Goal: Task Accomplishment & Management: Use online tool/utility

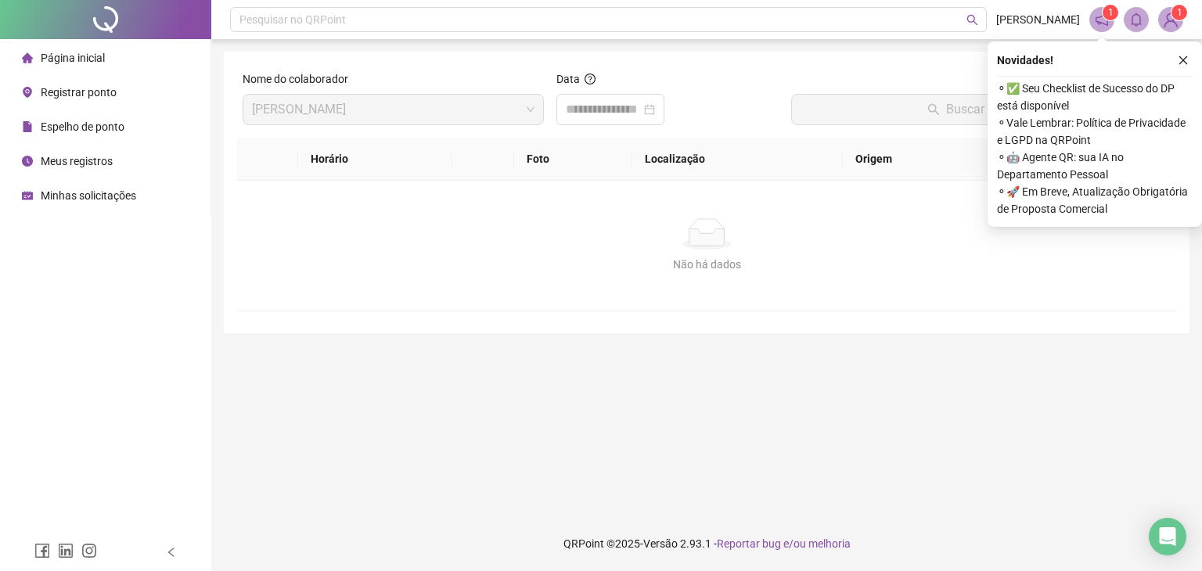
click at [98, 88] on span "Registrar ponto" at bounding box center [79, 92] width 76 height 13
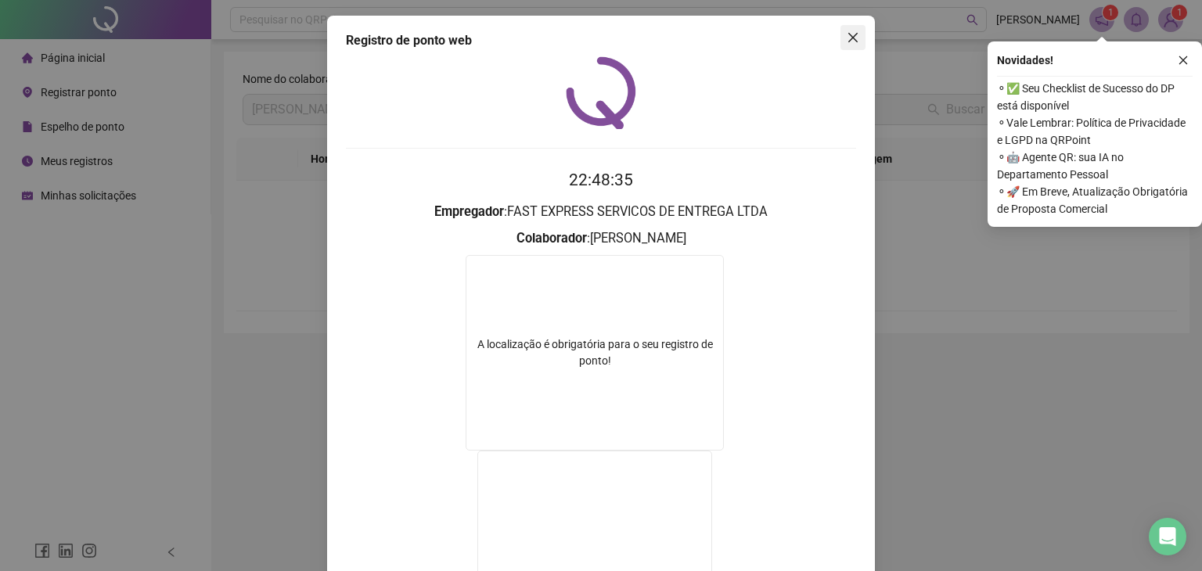
click at [848, 38] on icon "close" at bounding box center [852, 37] width 9 height 9
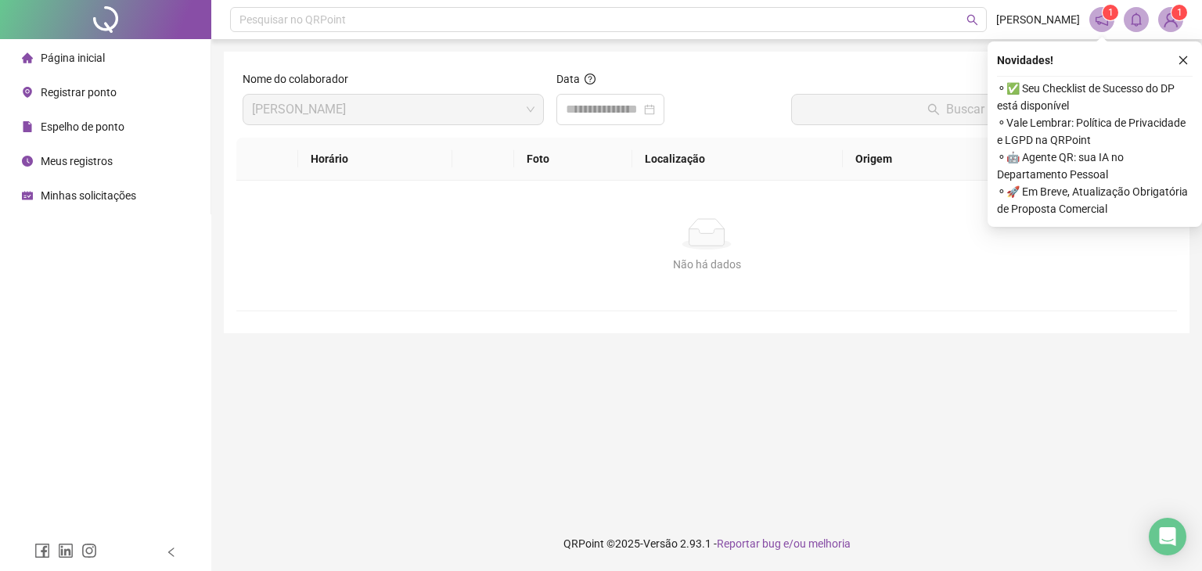
click at [88, 93] on span "Registrar ponto" at bounding box center [79, 92] width 76 height 13
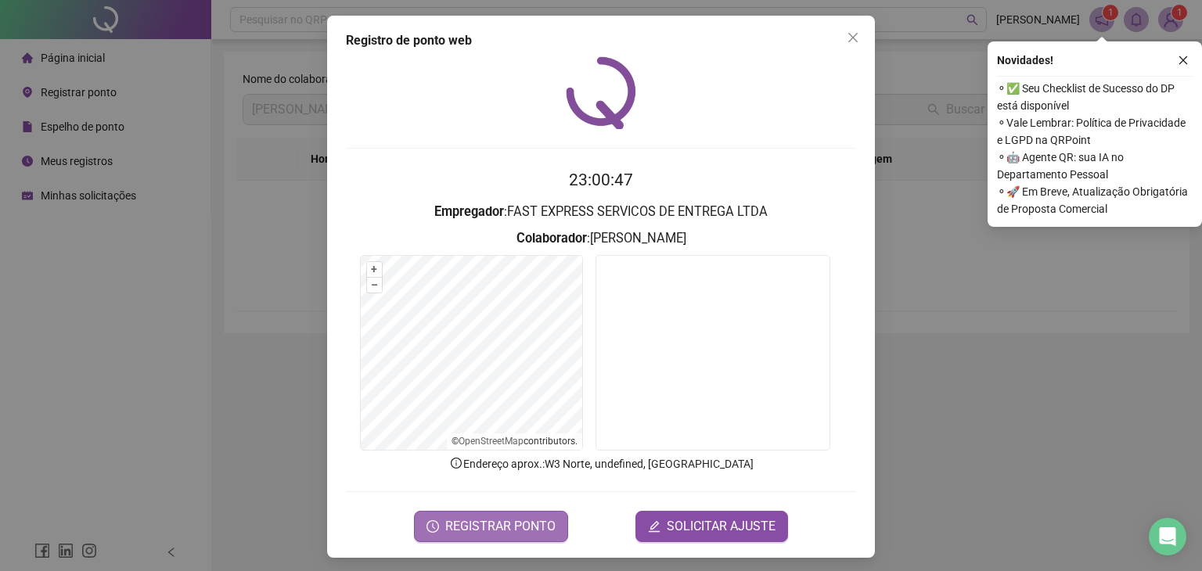
click at [528, 529] on span "REGISTRAR PONTO" at bounding box center [500, 526] width 110 height 19
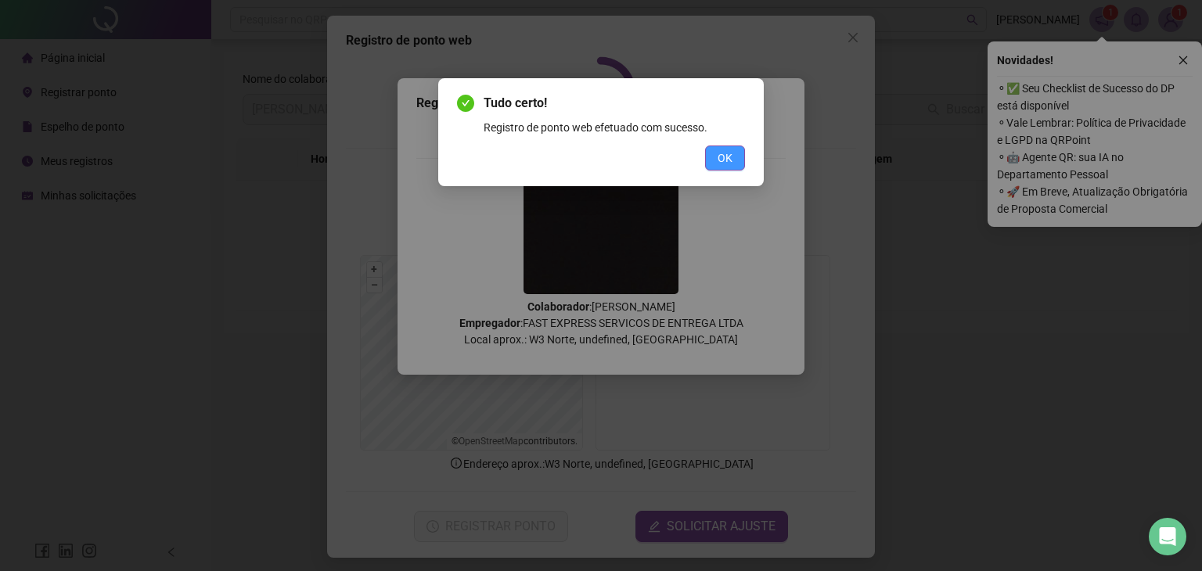
click at [736, 159] on button "OK" at bounding box center [725, 158] width 40 height 25
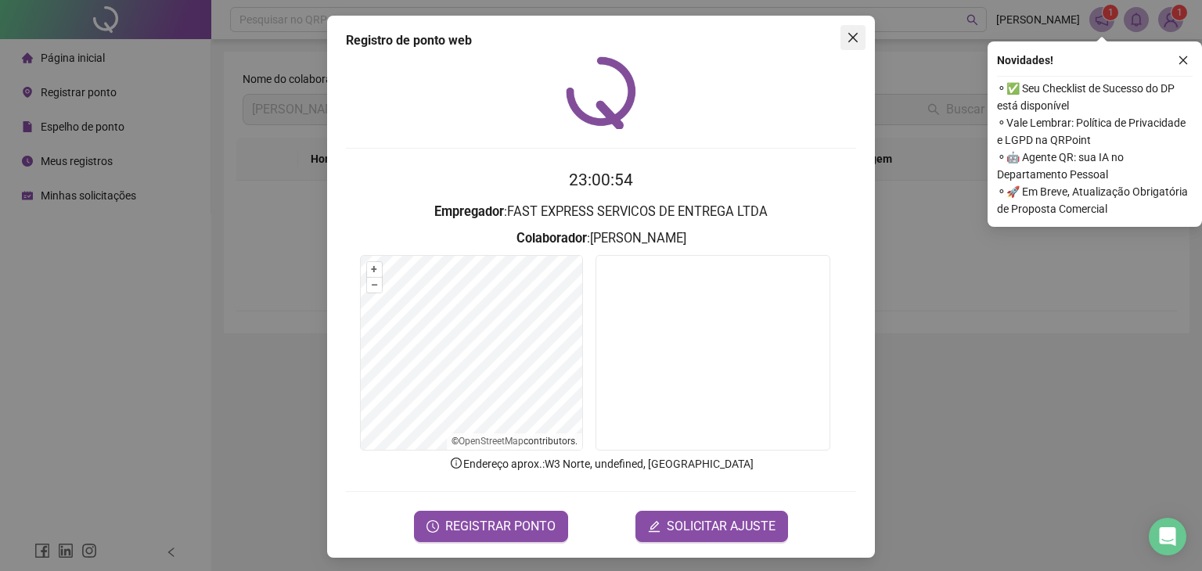
click at [847, 38] on icon "close" at bounding box center [853, 37] width 13 height 13
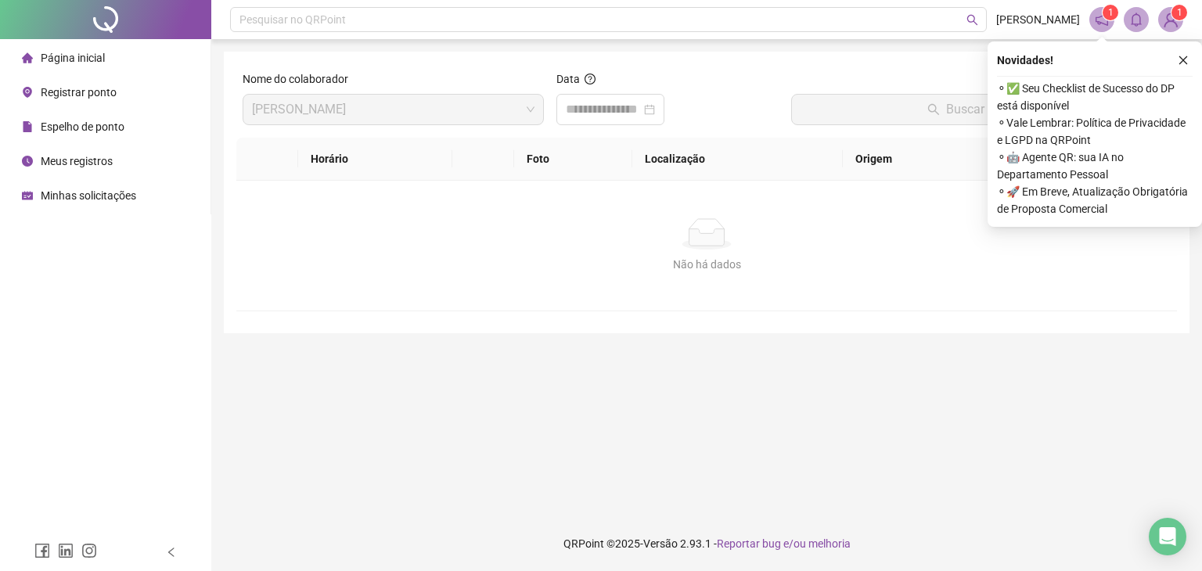
click at [1177, 16] on span "1" at bounding box center [1179, 12] width 5 height 11
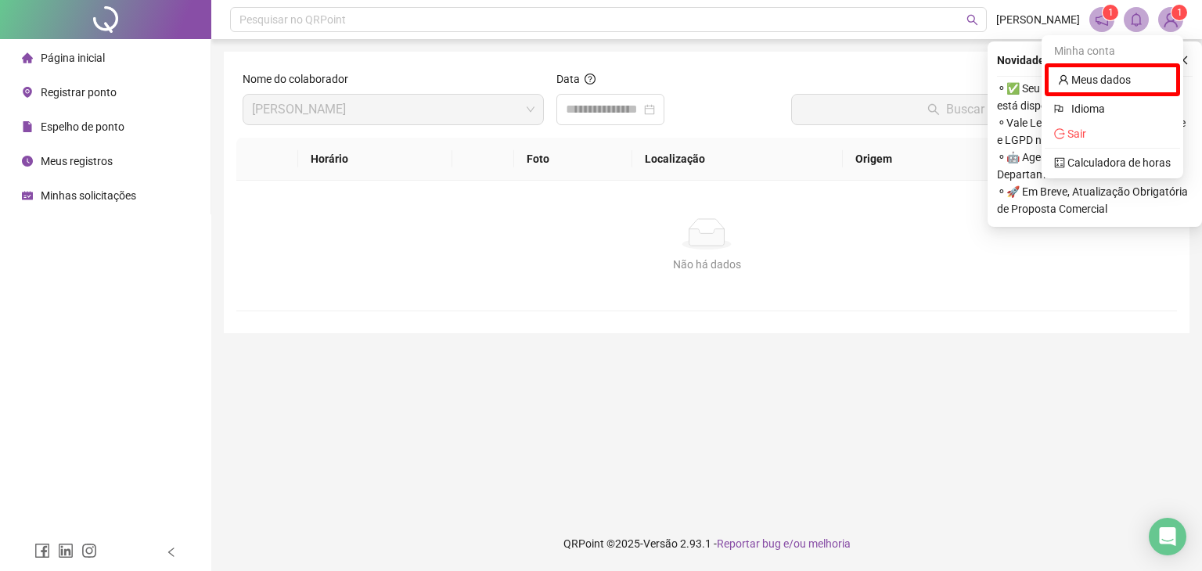
click at [1104, 13] on sup "1" at bounding box center [1111, 13] width 16 height 16
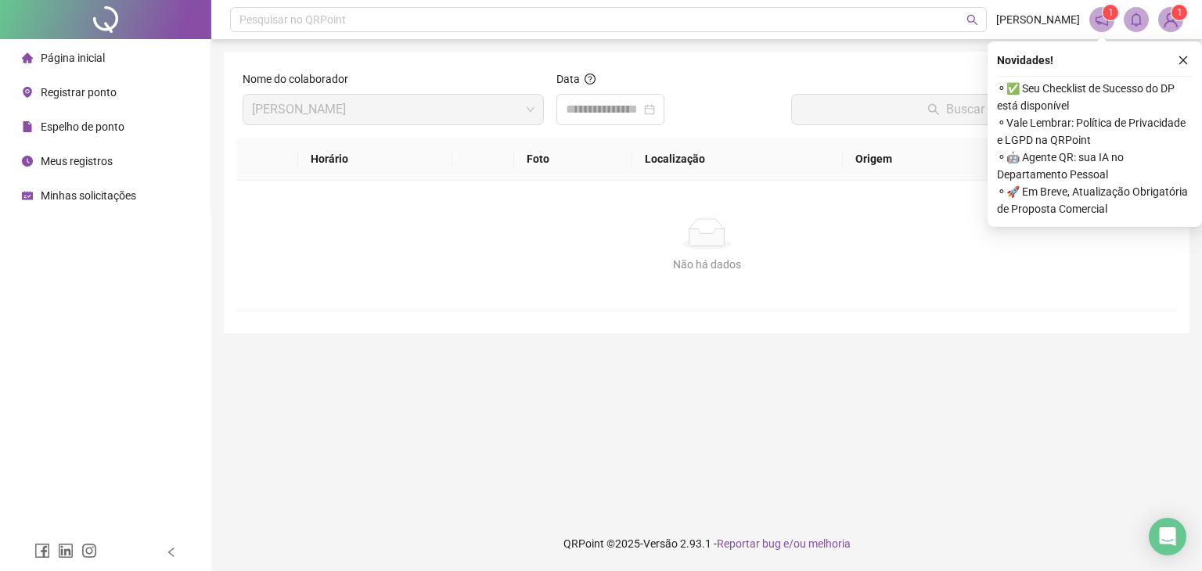
click at [1104, 13] on sup "1" at bounding box center [1111, 13] width 16 height 16
